Goal: Information Seeking & Learning: Learn about a topic

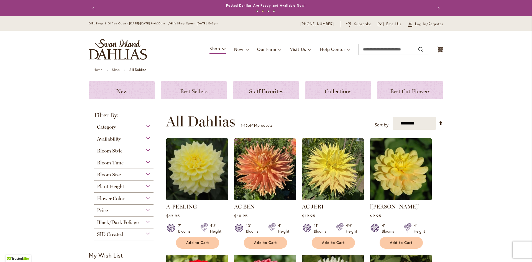
click at [90, 8] on button "Previous" at bounding box center [94, 8] width 11 height 11
click at [291, 6] on link "Annual Dahlia Festival, August through [DATE] - [DATE] through [DATE] (And [DAT…" at bounding box center [266, 5] width 174 height 4
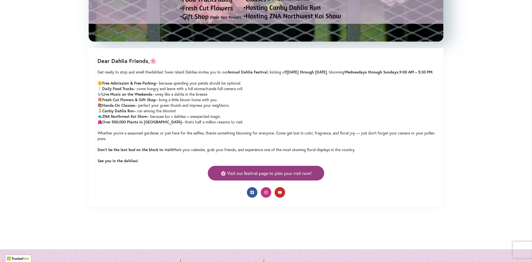
scroll to position [277, 0]
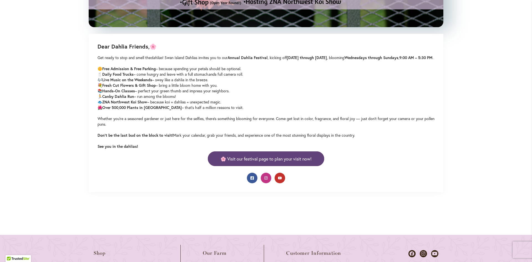
click at [295, 161] on span "🌸 Visit our festival page to plan your visit now!" at bounding box center [266, 159] width 91 height 6
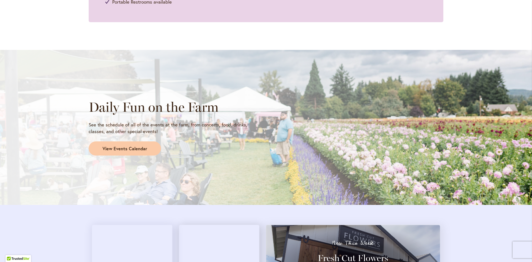
scroll to position [416, 0]
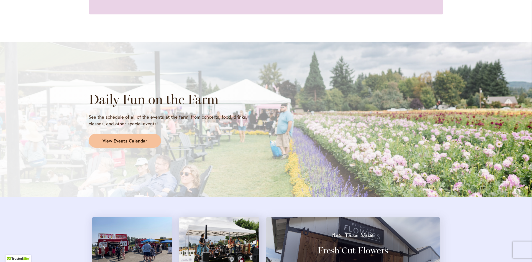
click at [111, 142] on span "View Events Calendar" at bounding box center [125, 141] width 45 height 6
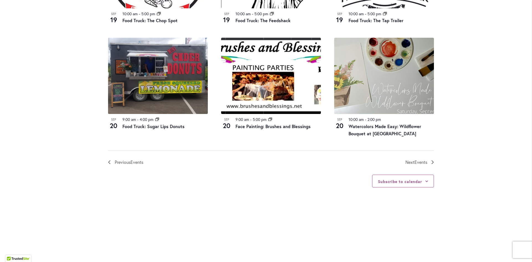
scroll to position [593, 0]
click at [416, 161] on span "Events" at bounding box center [421, 162] width 13 height 6
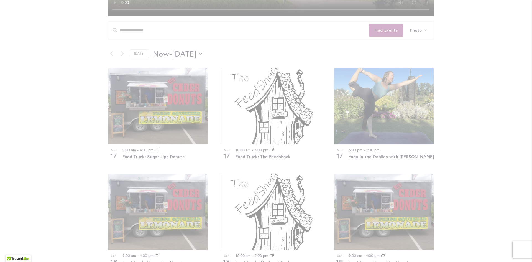
scroll to position [246, 0]
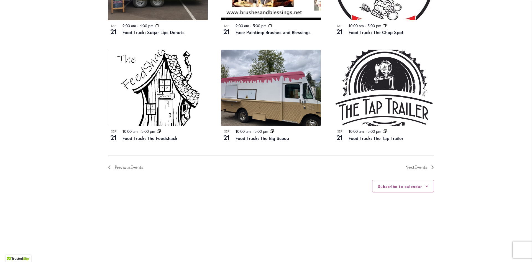
scroll to position [606, 0]
